Goal: Navigation & Orientation: Find specific page/section

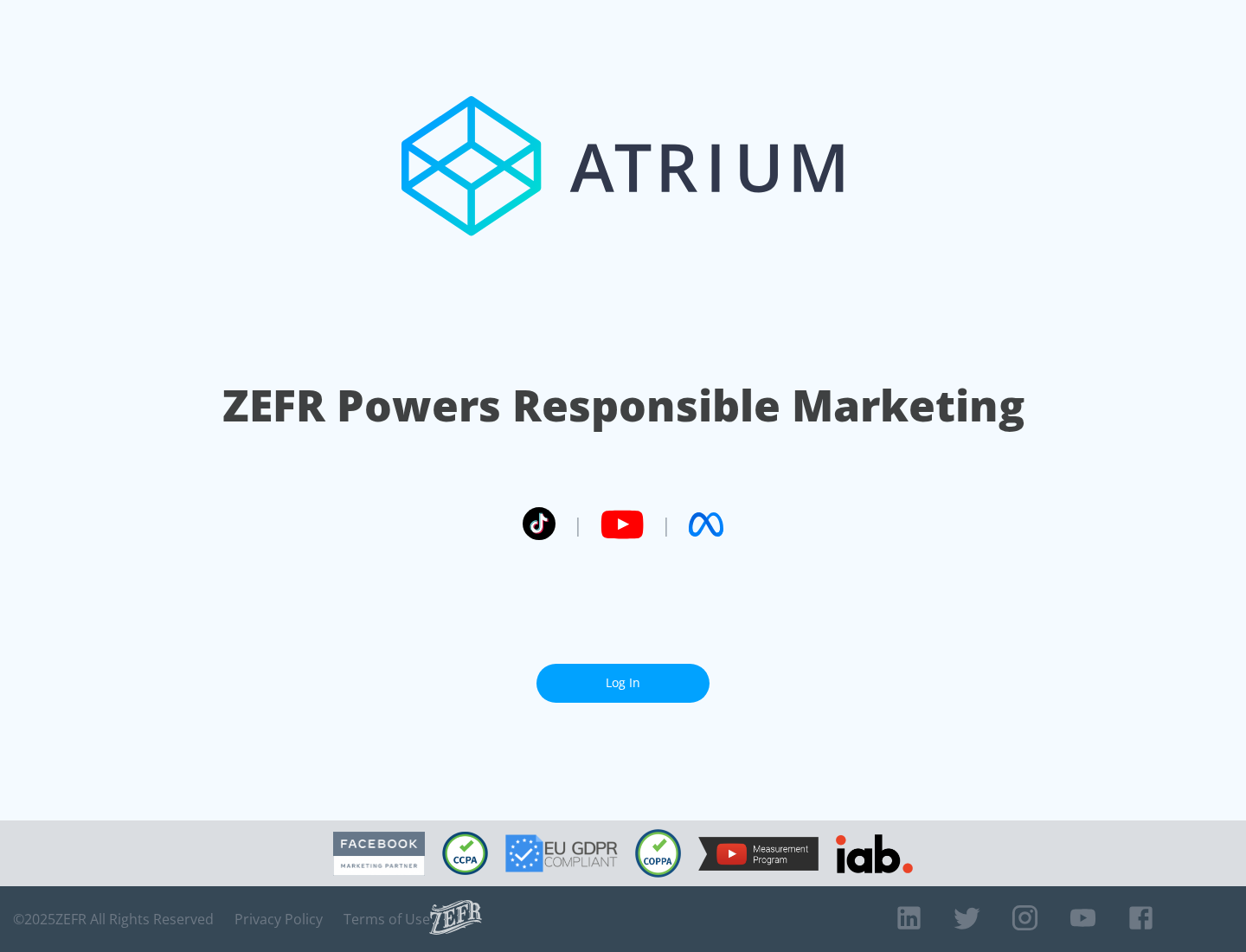
click at [623, 683] on link "Log In" at bounding box center [623, 683] width 173 height 38
